Goal: Task Accomplishment & Management: Use online tool/utility

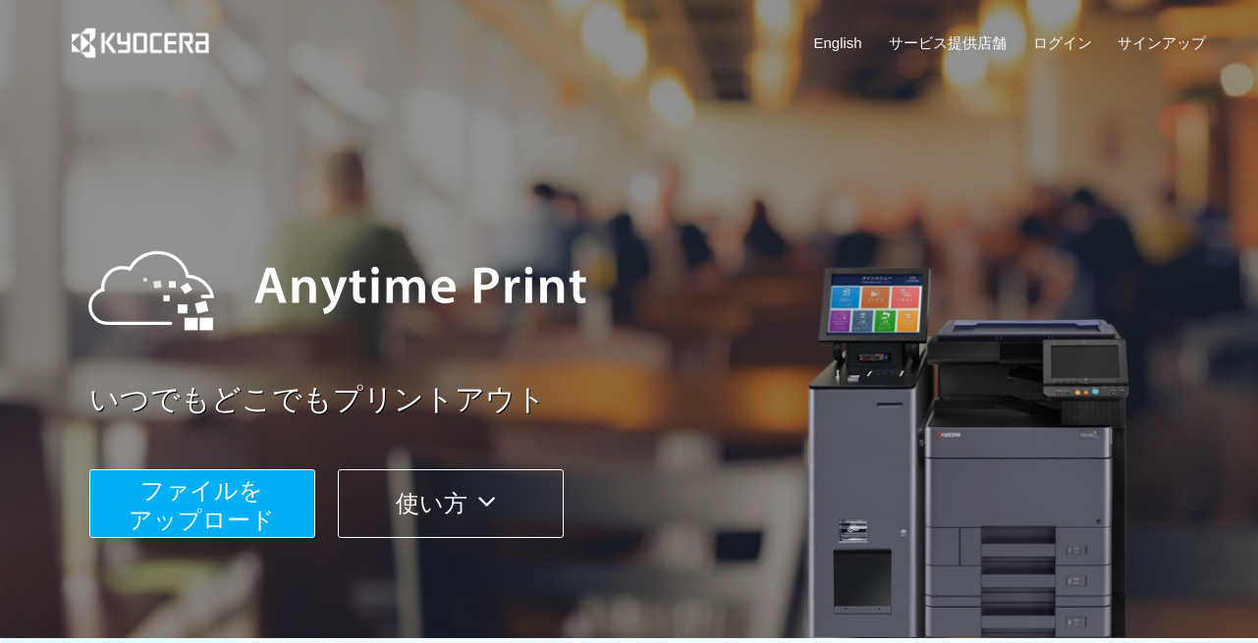
click at [216, 505] on span "ファイルを ​​アップロード" at bounding box center [202, 505] width 146 height 56
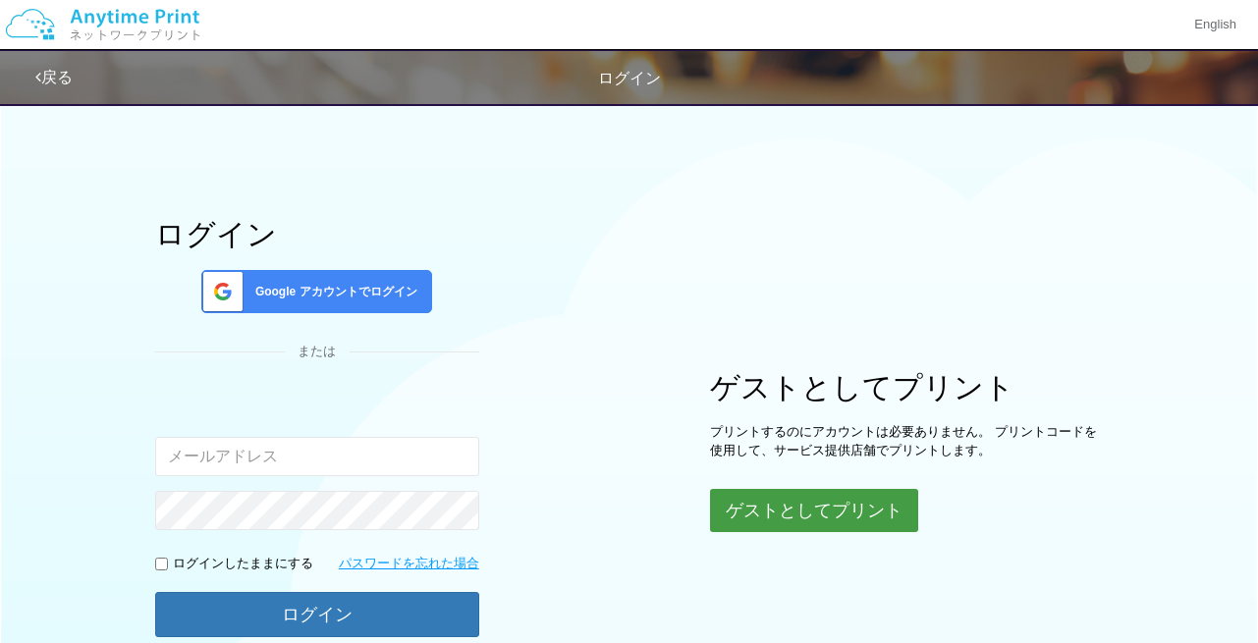
click at [867, 517] on button "ゲストとしてプリント" at bounding box center [814, 510] width 208 height 43
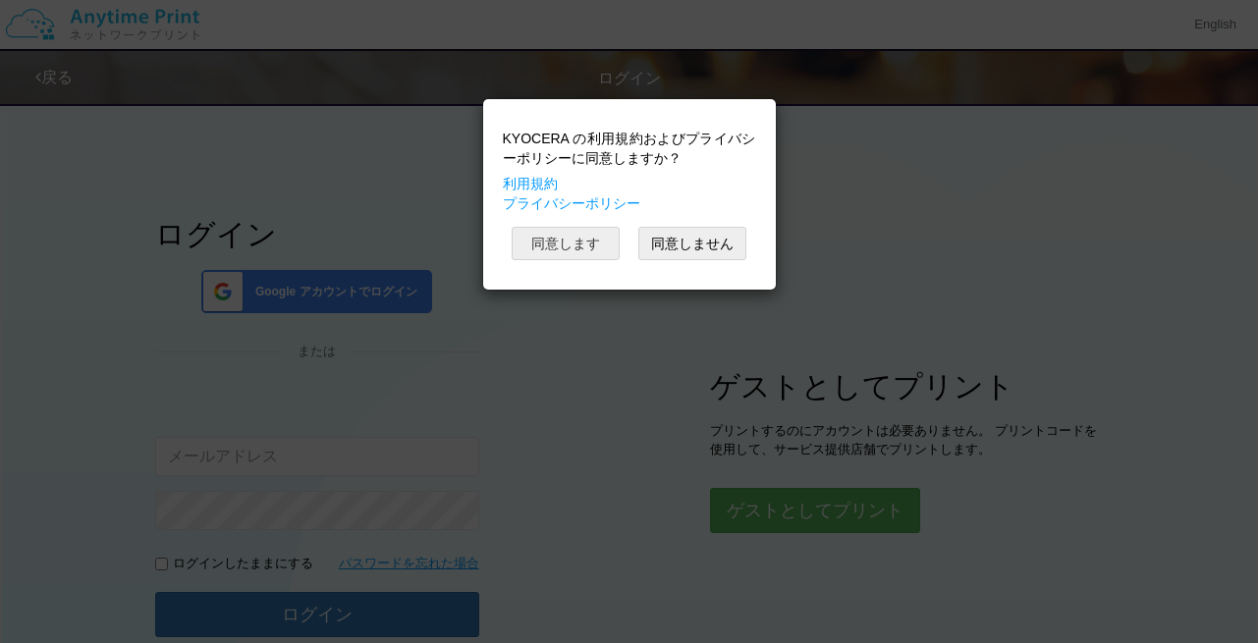
click at [578, 244] on button "同意します" at bounding box center [566, 243] width 108 height 33
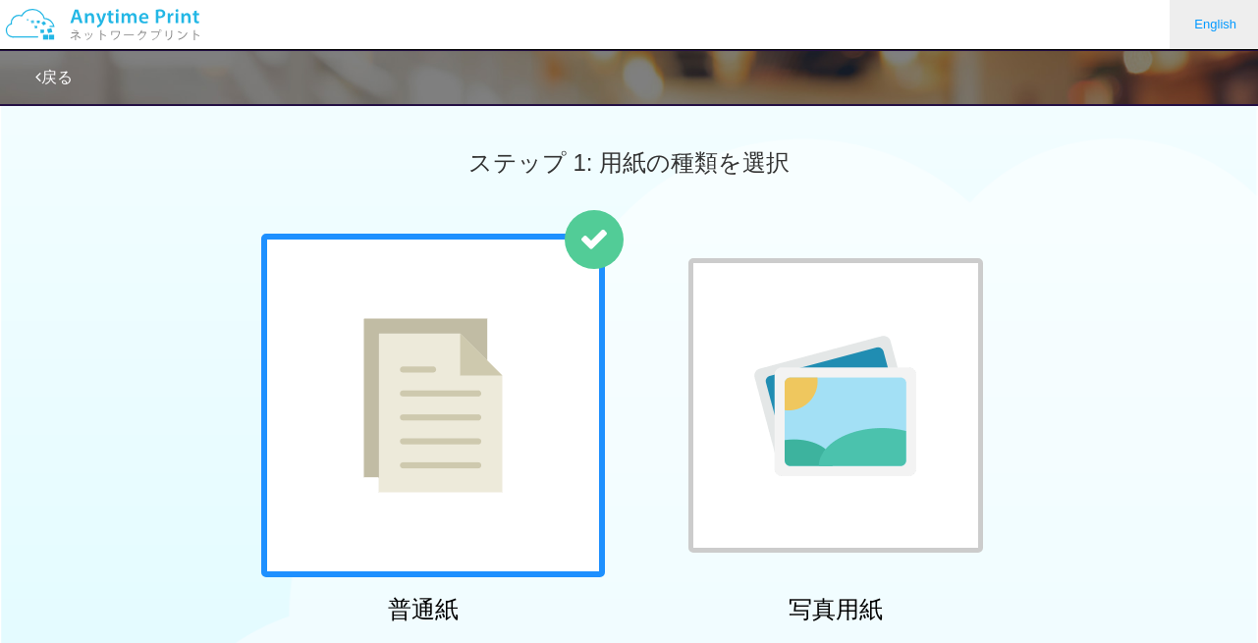
click at [1194, 197] on div "ステップ 1: 用紙の種類を選択" at bounding box center [629, 162] width 1258 height 141
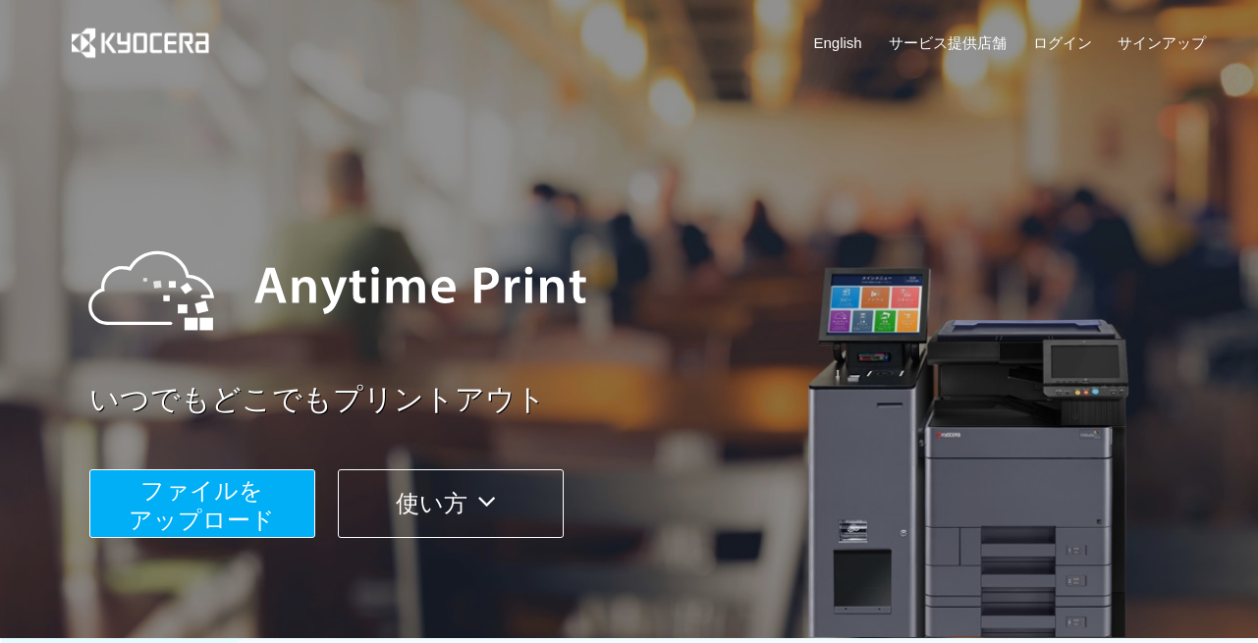
click at [231, 485] on span "ファイルを ​​アップロード" at bounding box center [202, 505] width 146 height 56
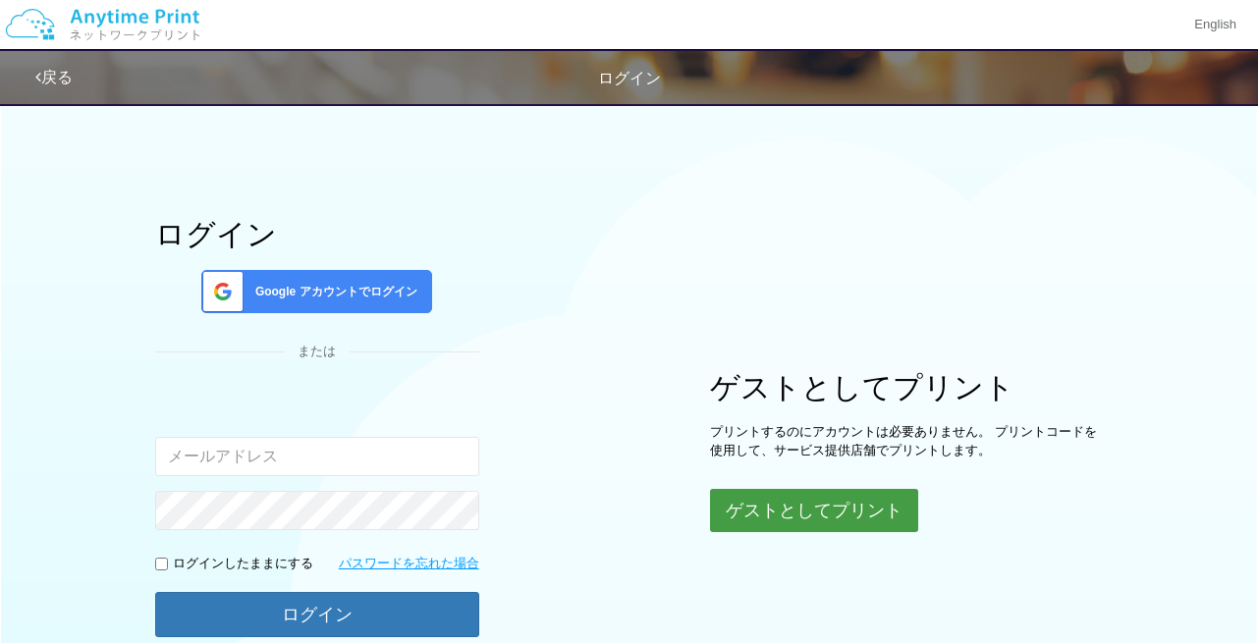
click at [754, 509] on button "ゲストとしてプリント" at bounding box center [814, 510] width 208 height 43
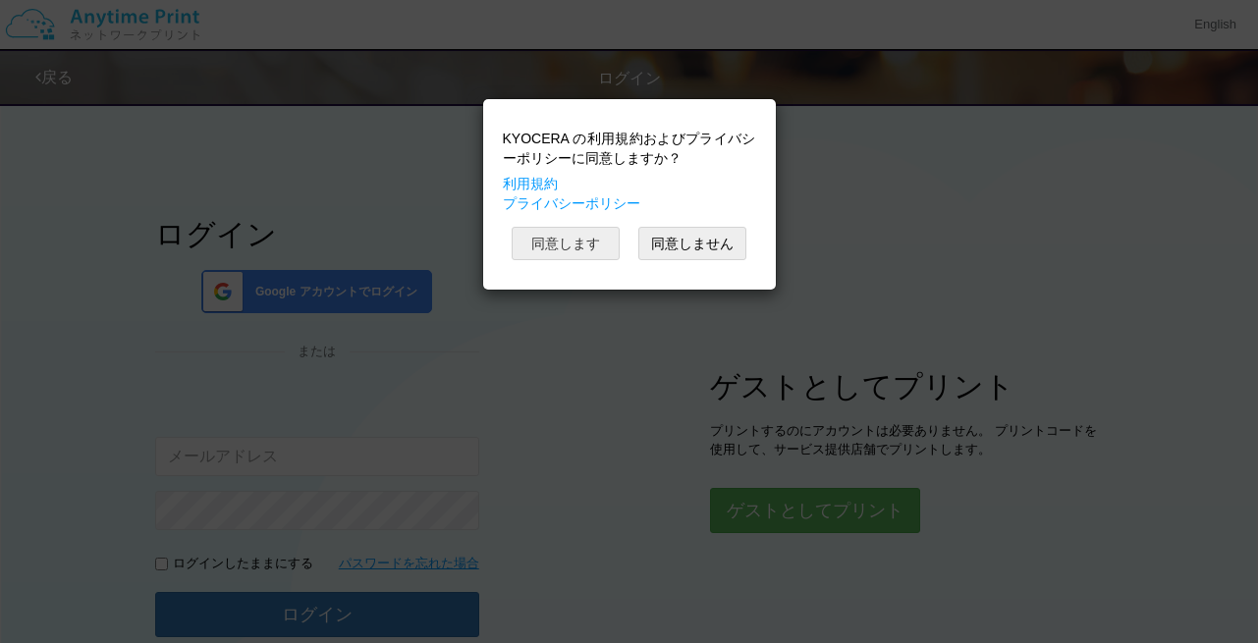
click at [595, 237] on button "同意します" at bounding box center [566, 243] width 108 height 33
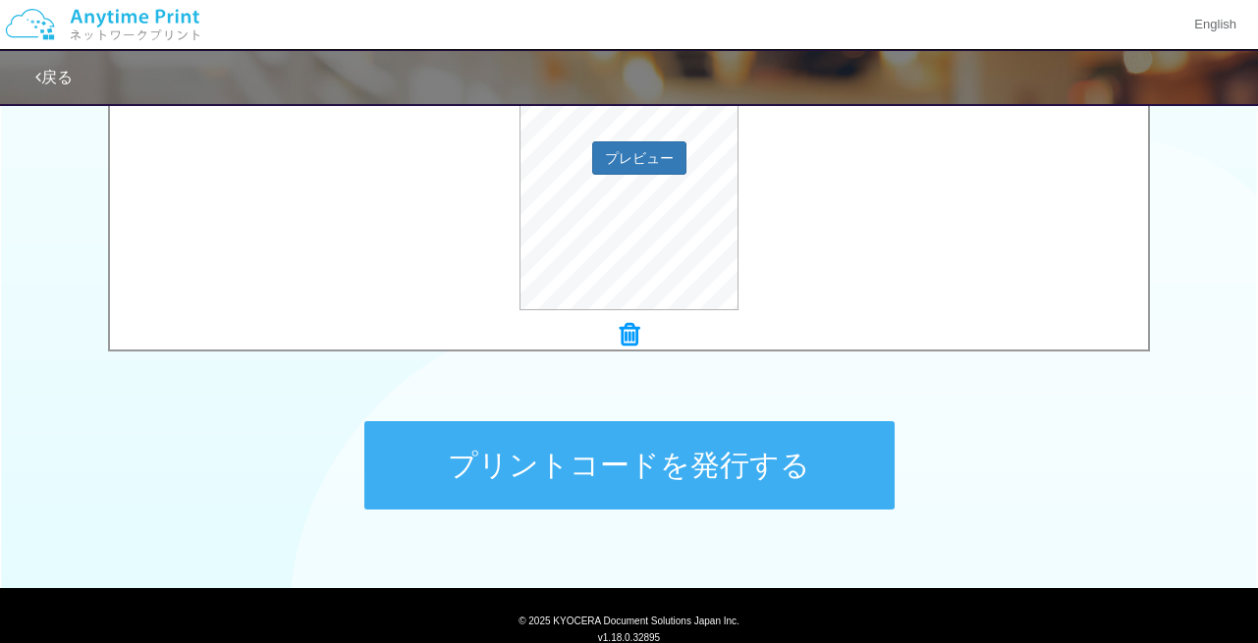
scroll to position [787, 0]
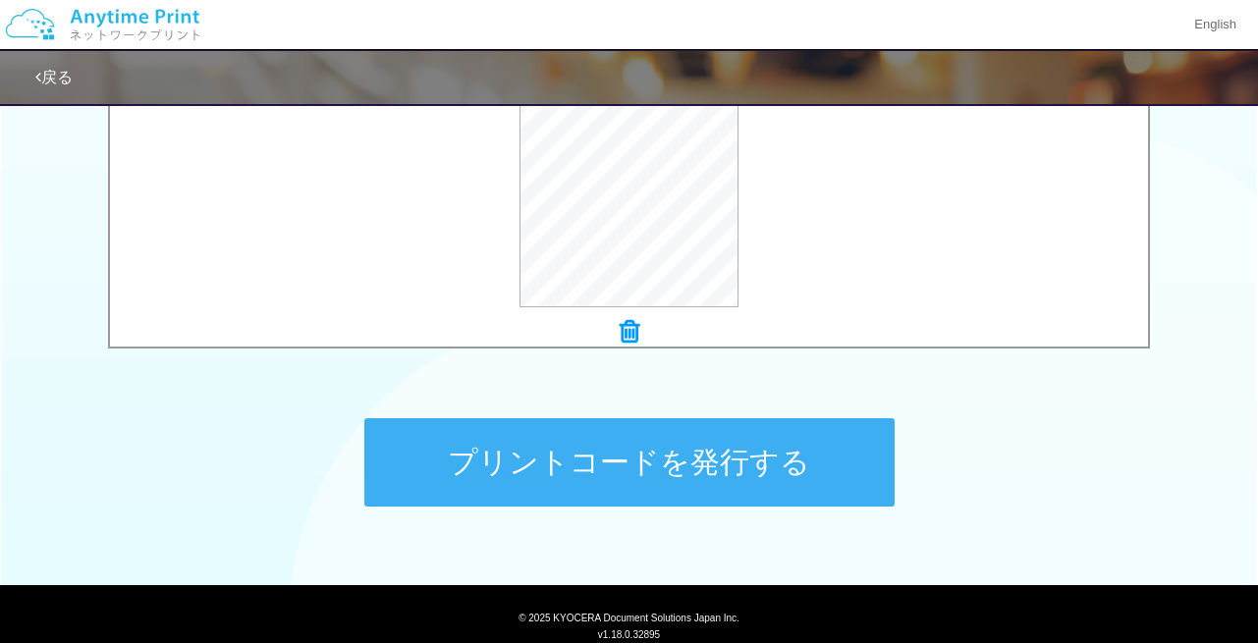
click at [870, 467] on button "プリントコードを発行する" at bounding box center [629, 462] width 530 height 88
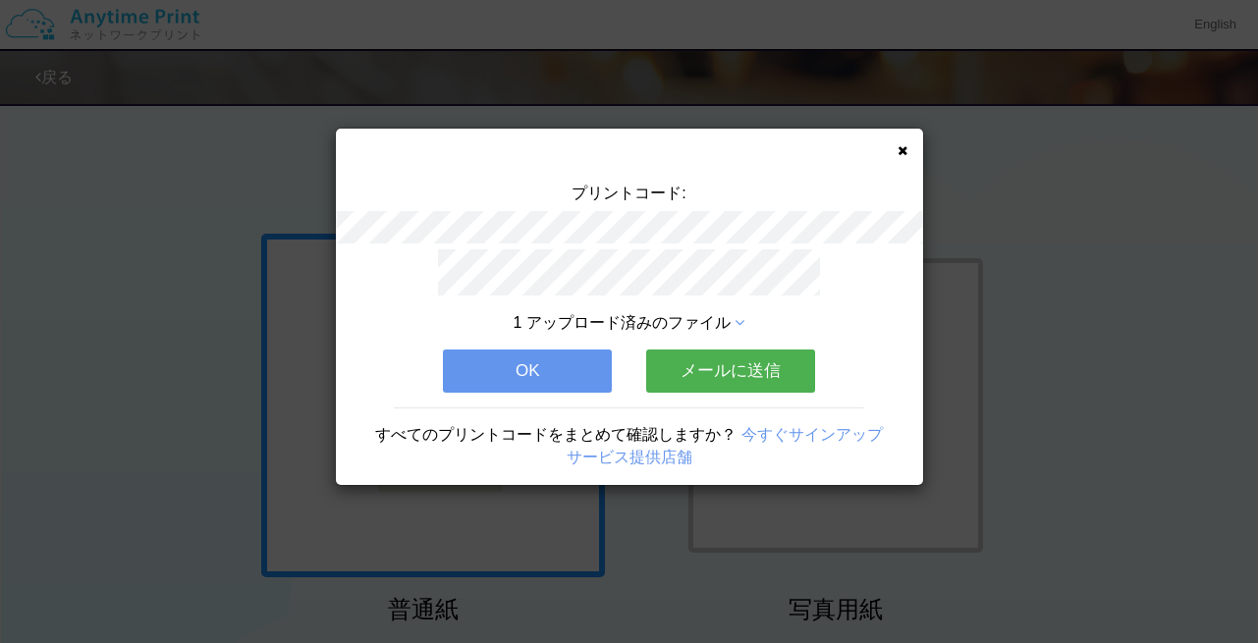
click at [737, 369] on button "メールに送信" at bounding box center [730, 371] width 169 height 43
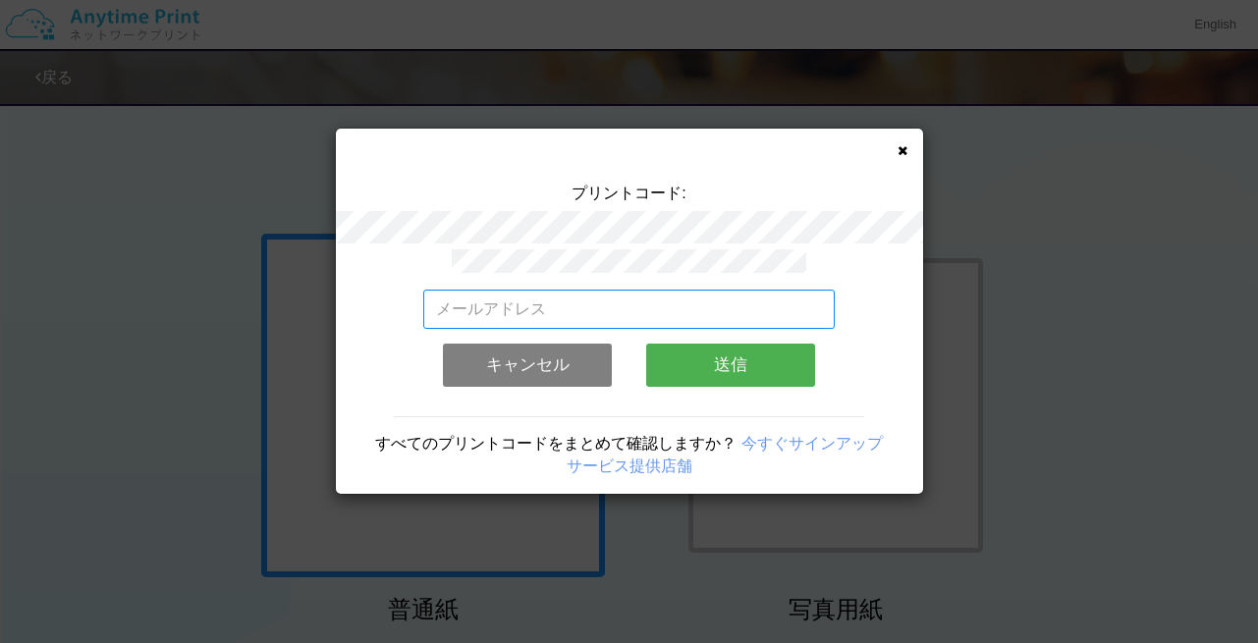
click at [619, 296] on input "email" at bounding box center [628, 309] width 411 height 39
click at [691, 298] on input "あゔぇぉrね４２８" at bounding box center [628, 309] width 411 height 39
type input "あ"
type input "[EMAIL_ADDRESS][DOMAIN_NAME]"
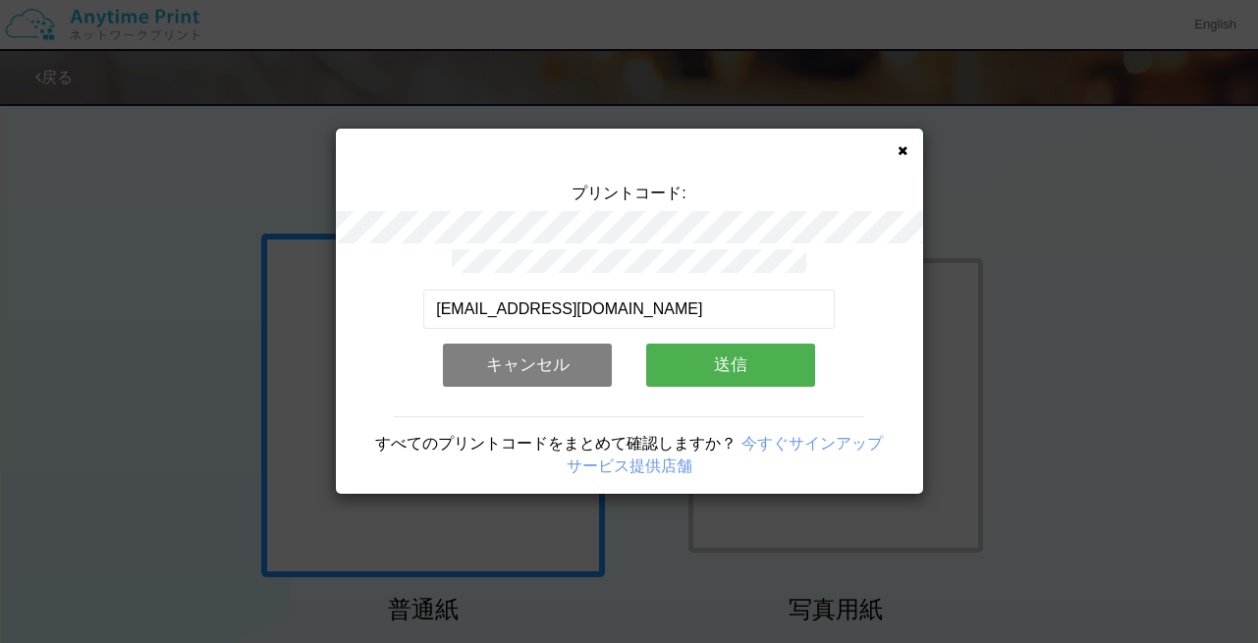
click at [743, 369] on button "送信" at bounding box center [730, 365] width 169 height 43
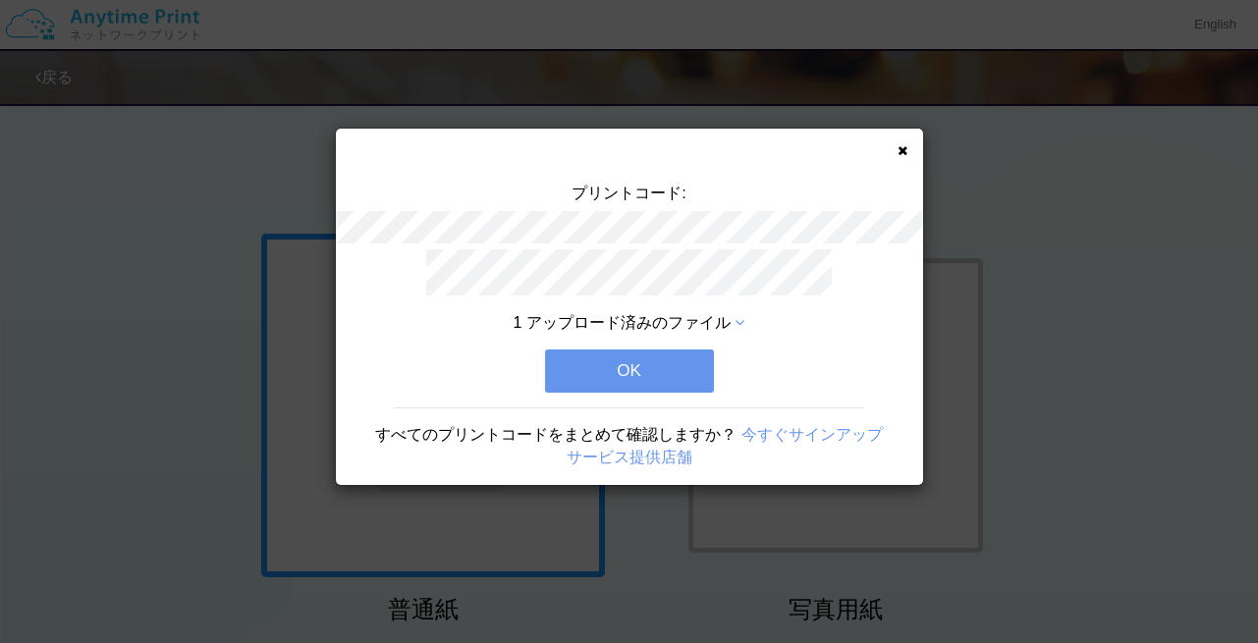
click at [689, 373] on button "OK" at bounding box center [629, 371] width 169 height 43
